Goal: Information Seeking & Learning: Learn about a topic

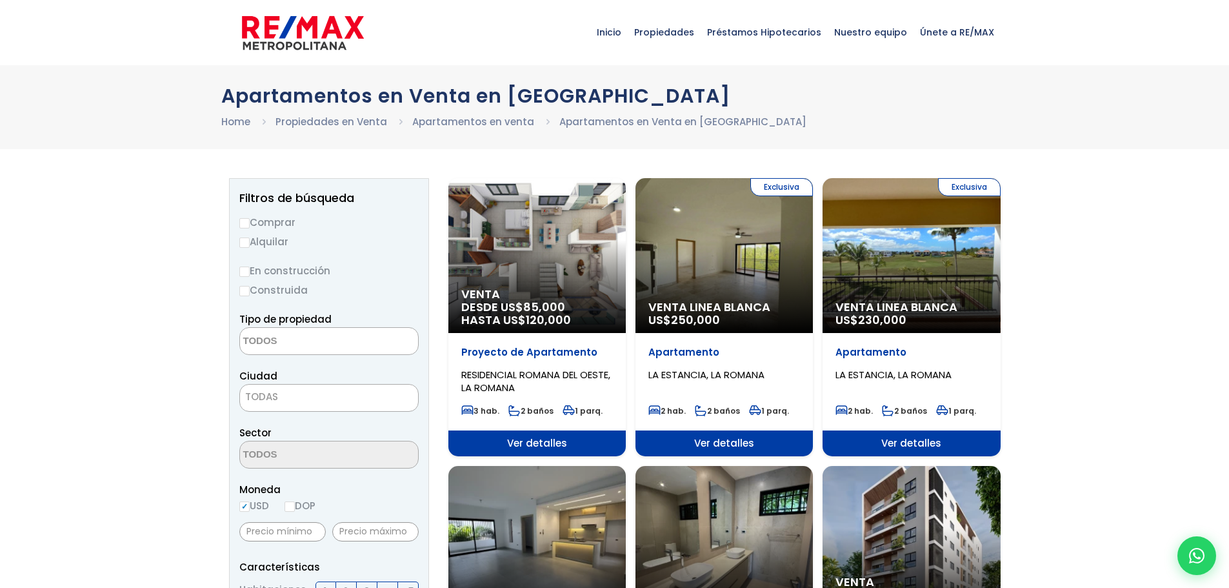
select select
click at [556, 256] on div "Venta DESDE US$ 85,000 HASTA US$ 120,000" at bounding box center [536, 255] width 177 height 155
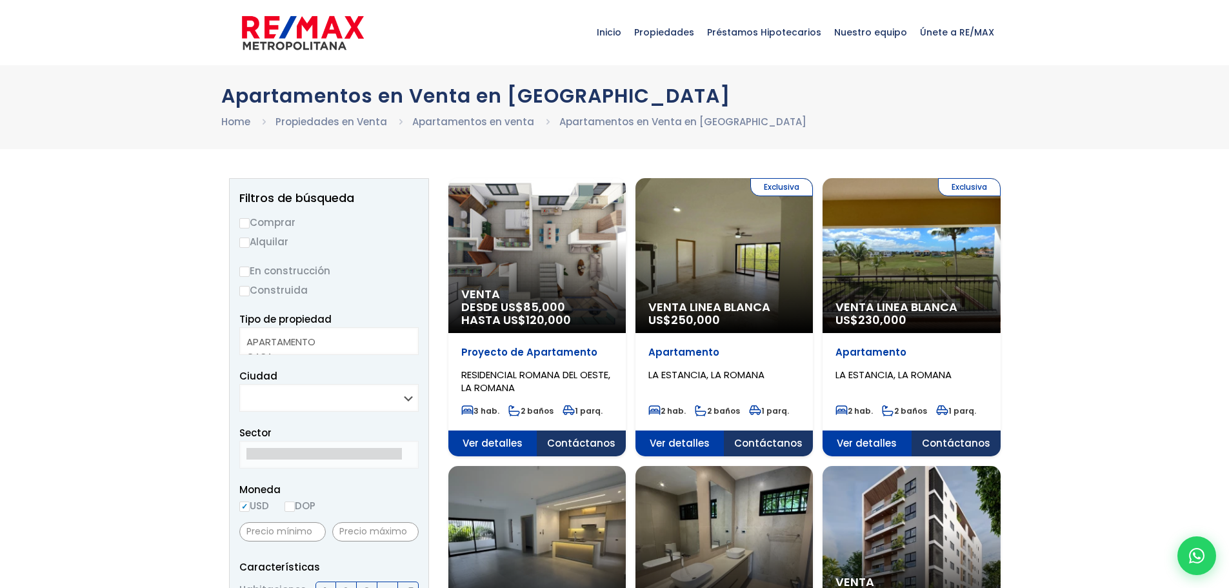
select select
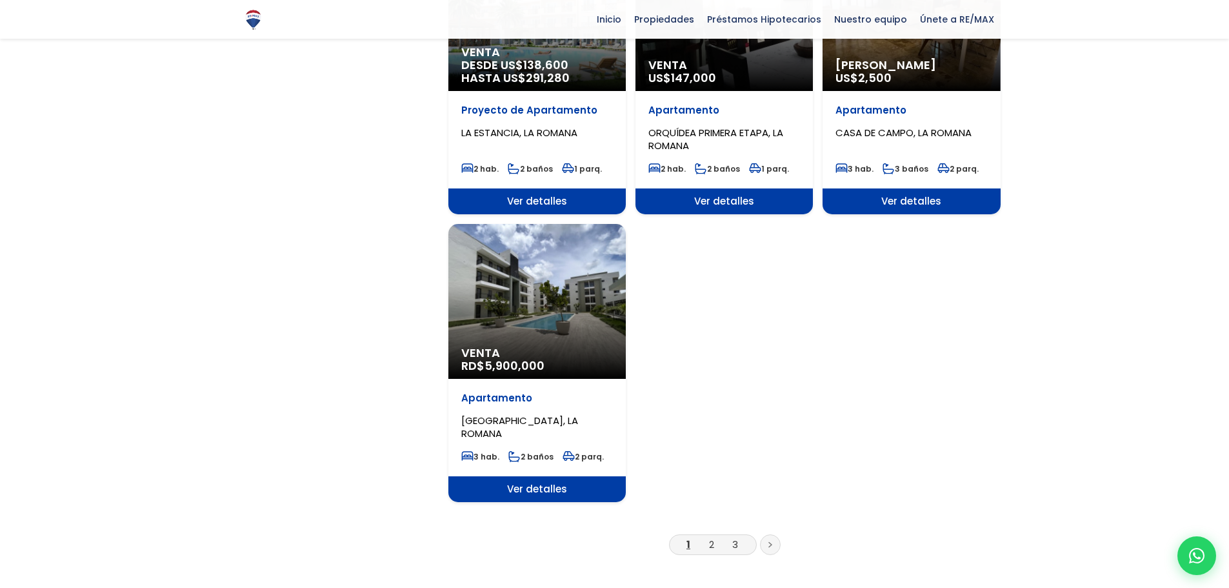
scroll to position [1419, 0]
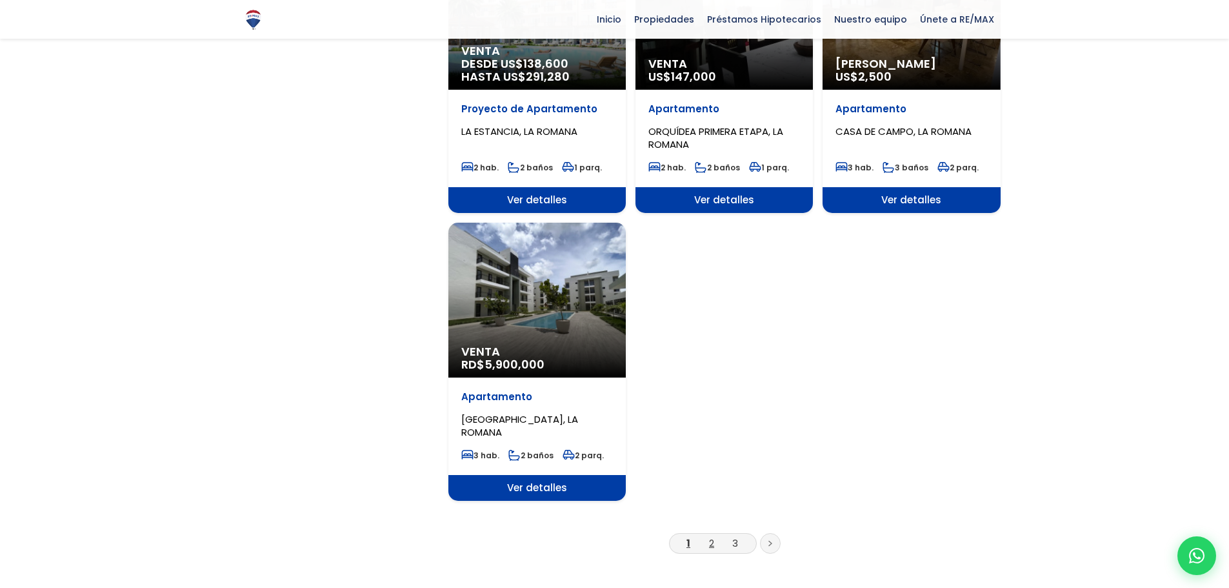
click at [711, 536] on link "2" at bounding box center [711, 543] width 5 height 14
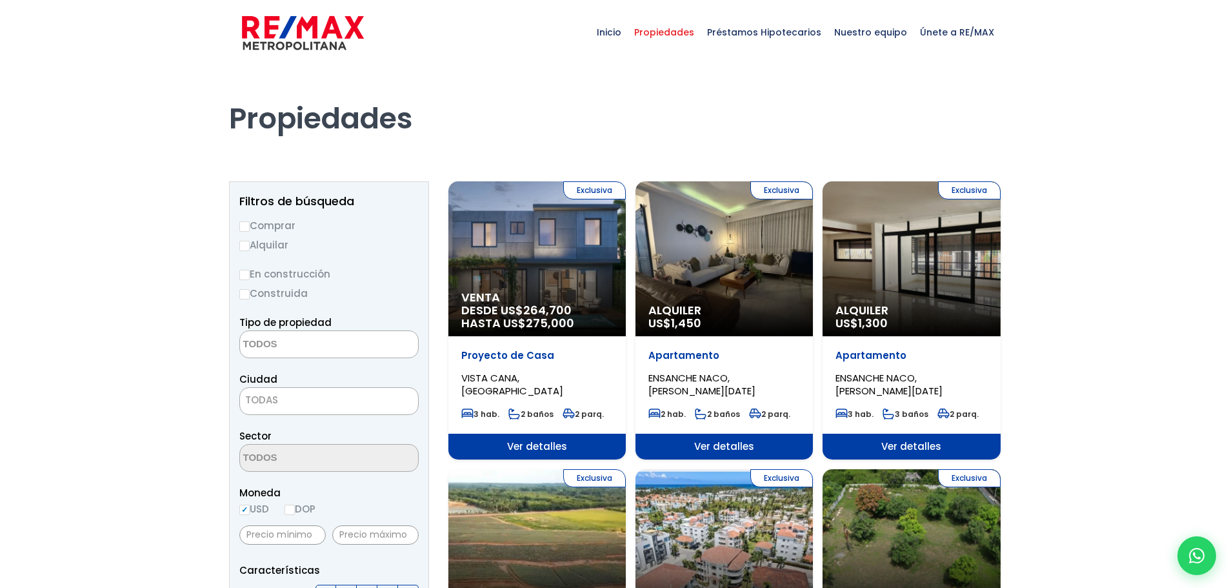
select select
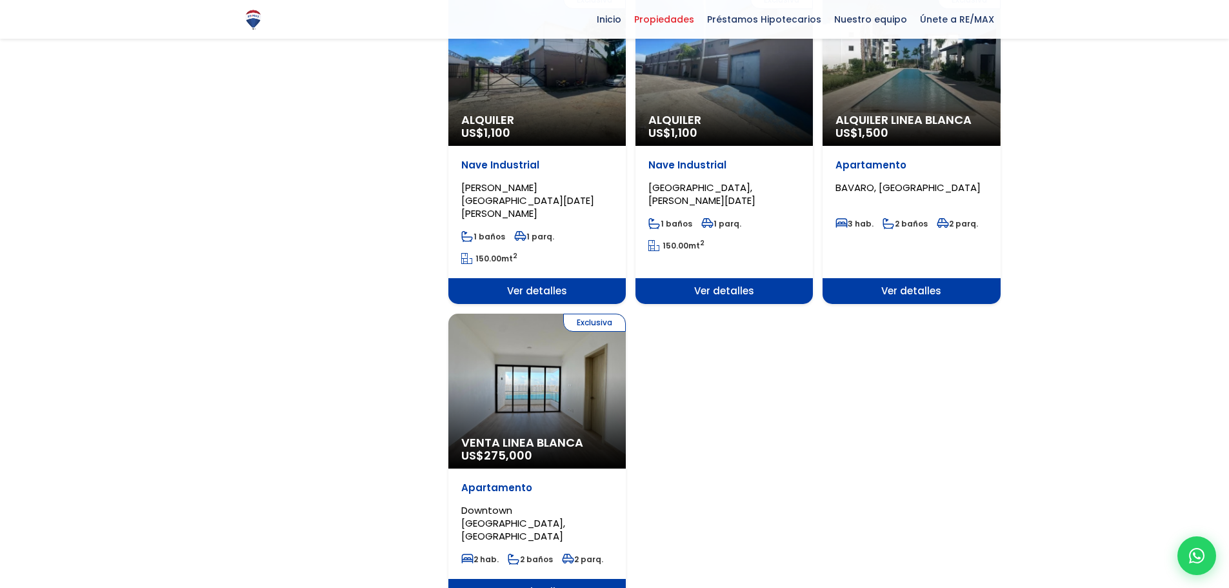
scroll to position [1419, 0]
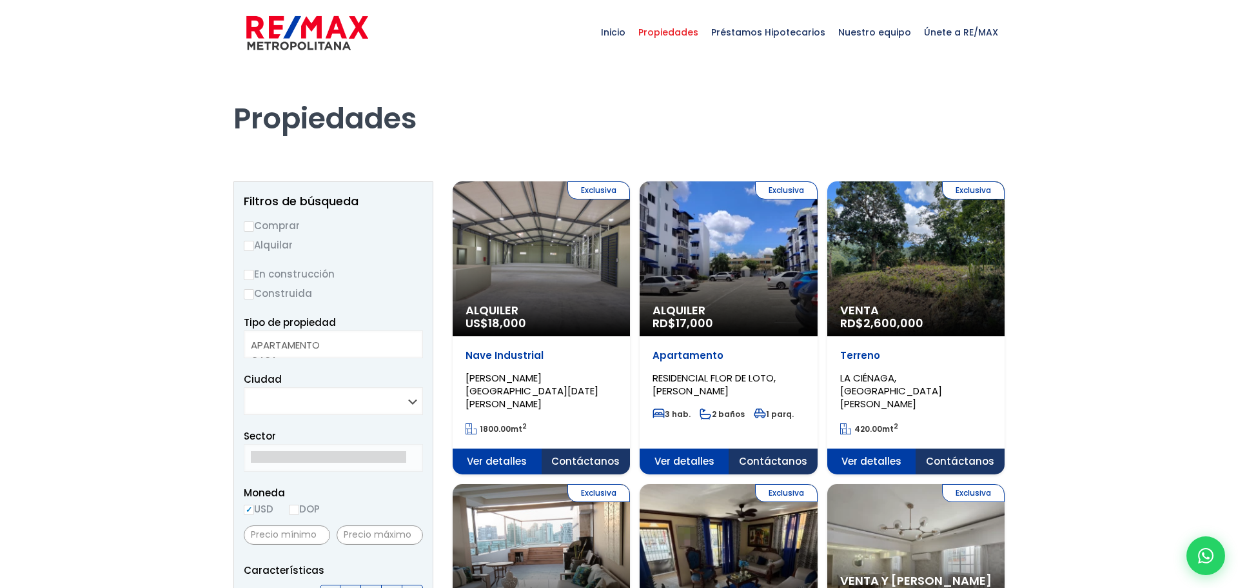
select select
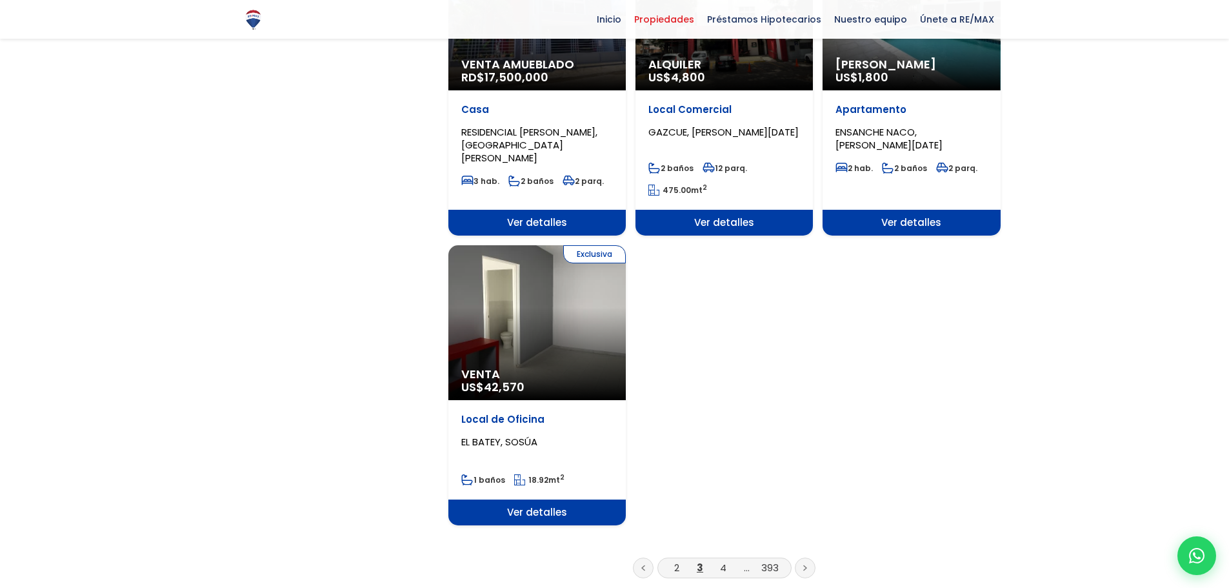
scroll to position [1483, 0]
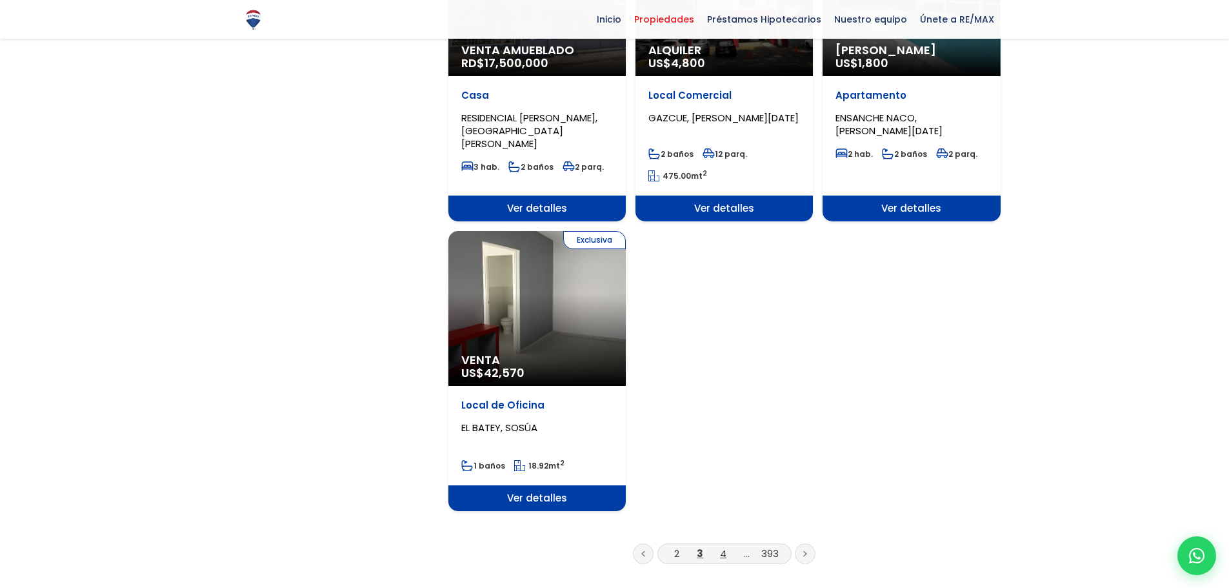
click at [722, 546] on link "4" at bounding box center [723, 553] width 6 height 14
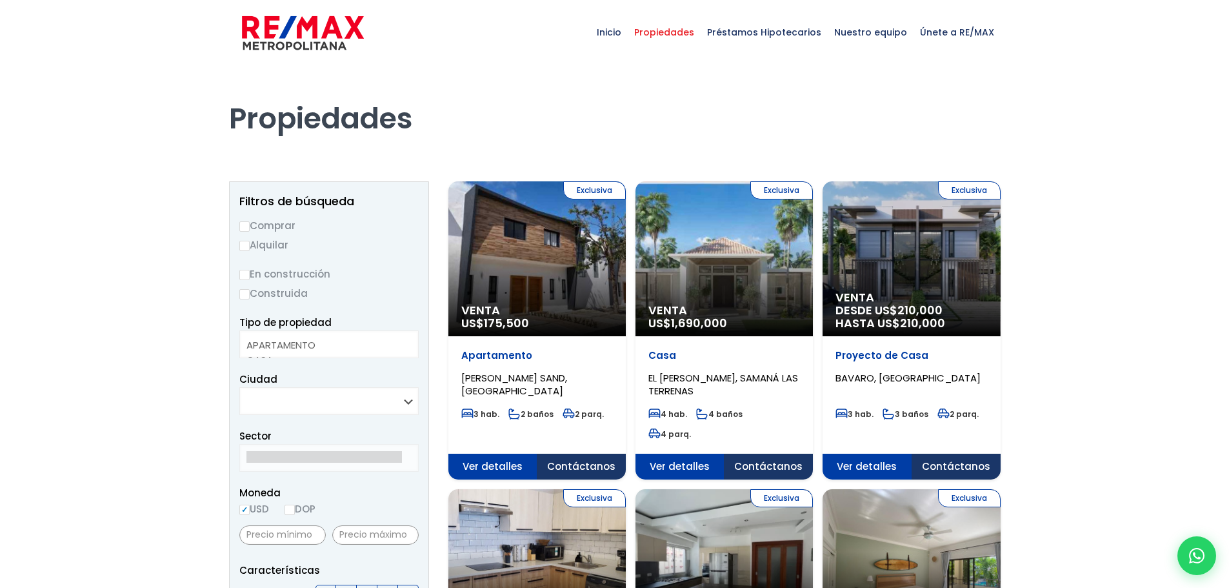
select select
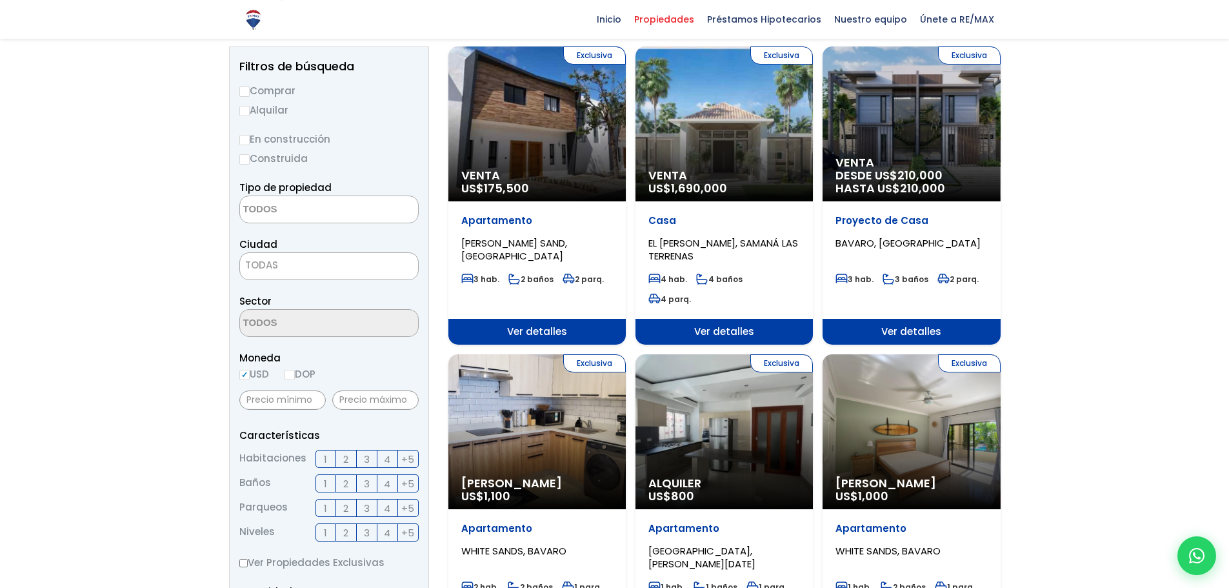
scroll to position [64, 0]
